Goal: Find specific page/section: Find specific page/section

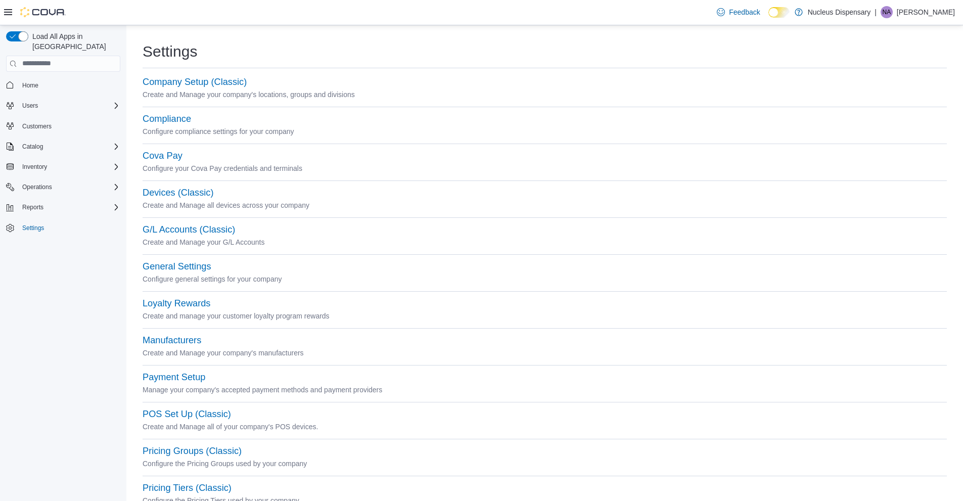
scroll to position [293, 0]
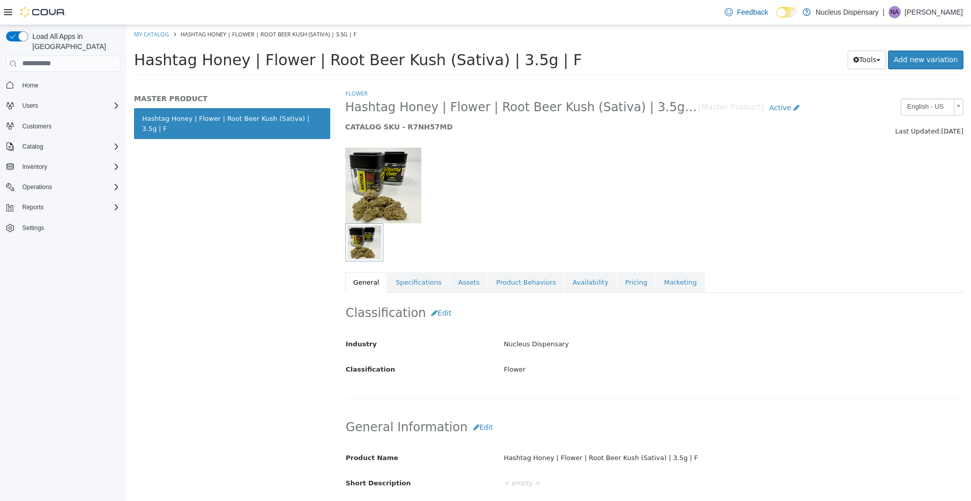
scroll to position [255, 0]
